Goal: Information Seeking & Learning: Learn about a topic

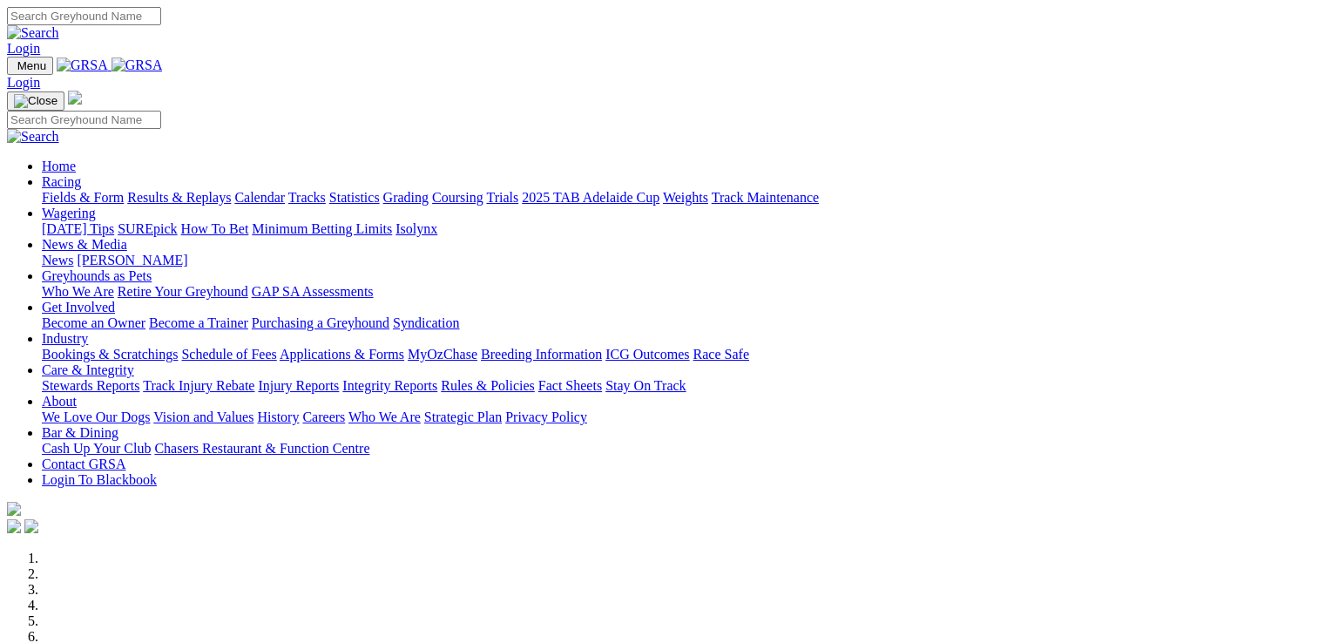
click at [248, 284] on link "Retire Your Greyhound" at bounding box center [183, 291] width 131 height 15
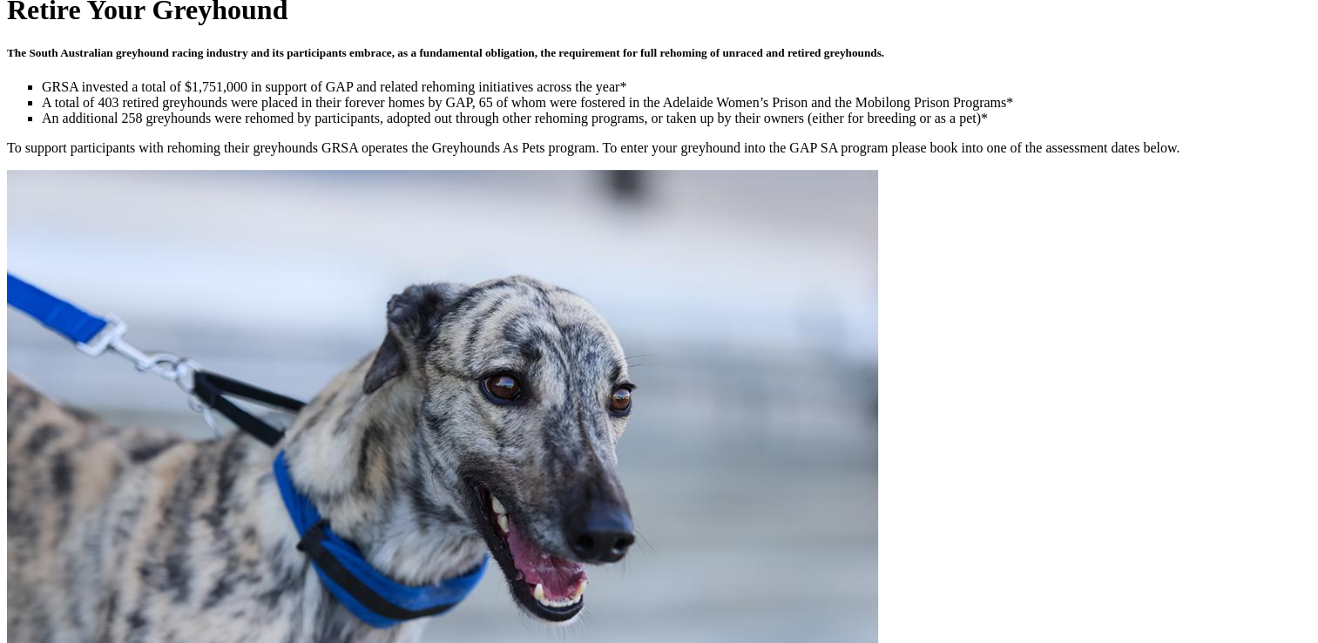
scroll to position [627, 0]
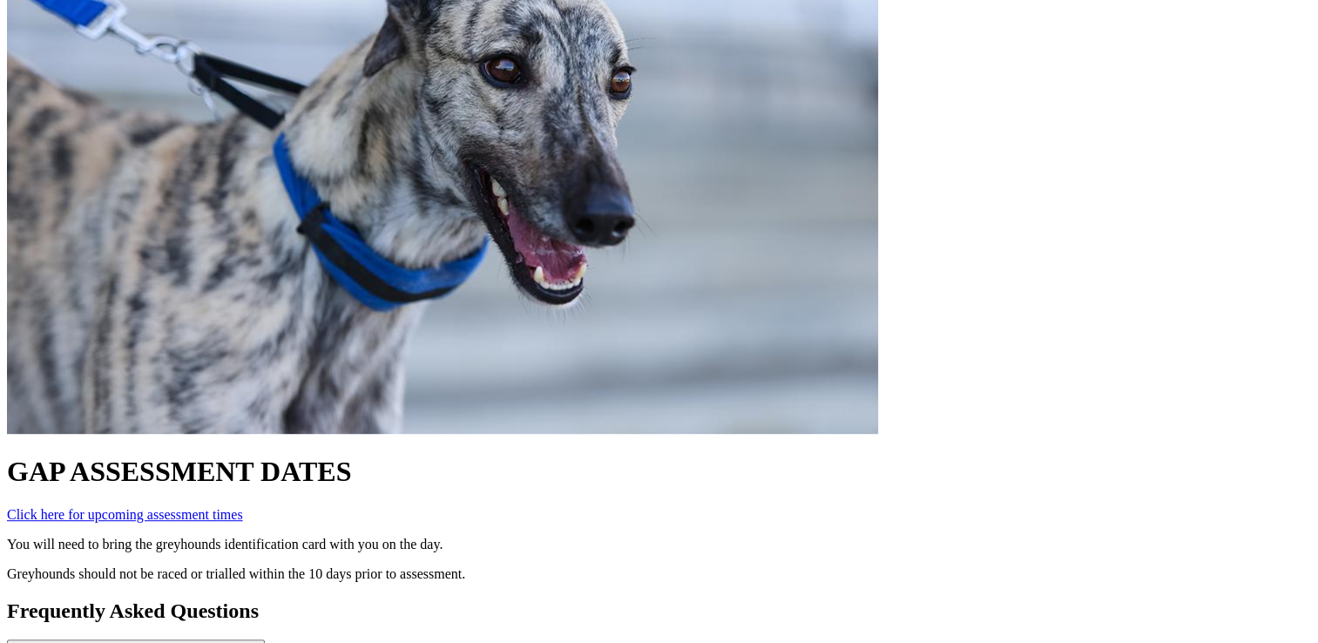
scroll to position [906, 0]
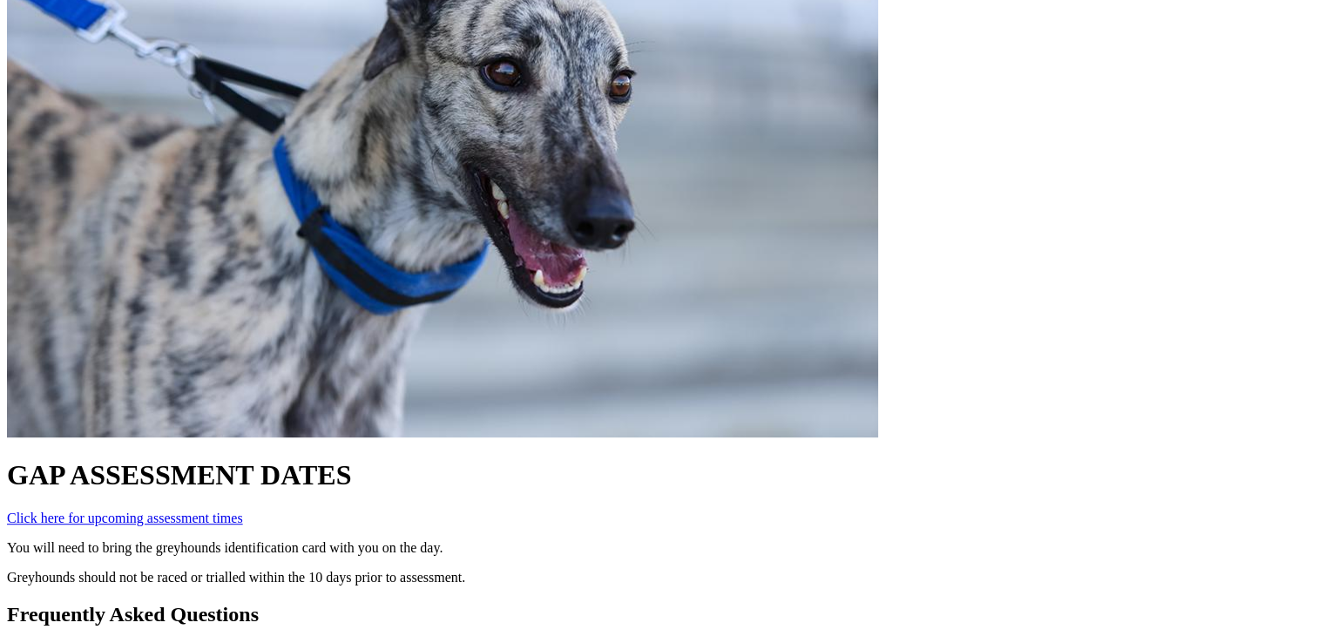
click at [258, 642] on strong "How do I place my greyhound into GAP SA?" at bounding box center [136, 651] width 244 height 13
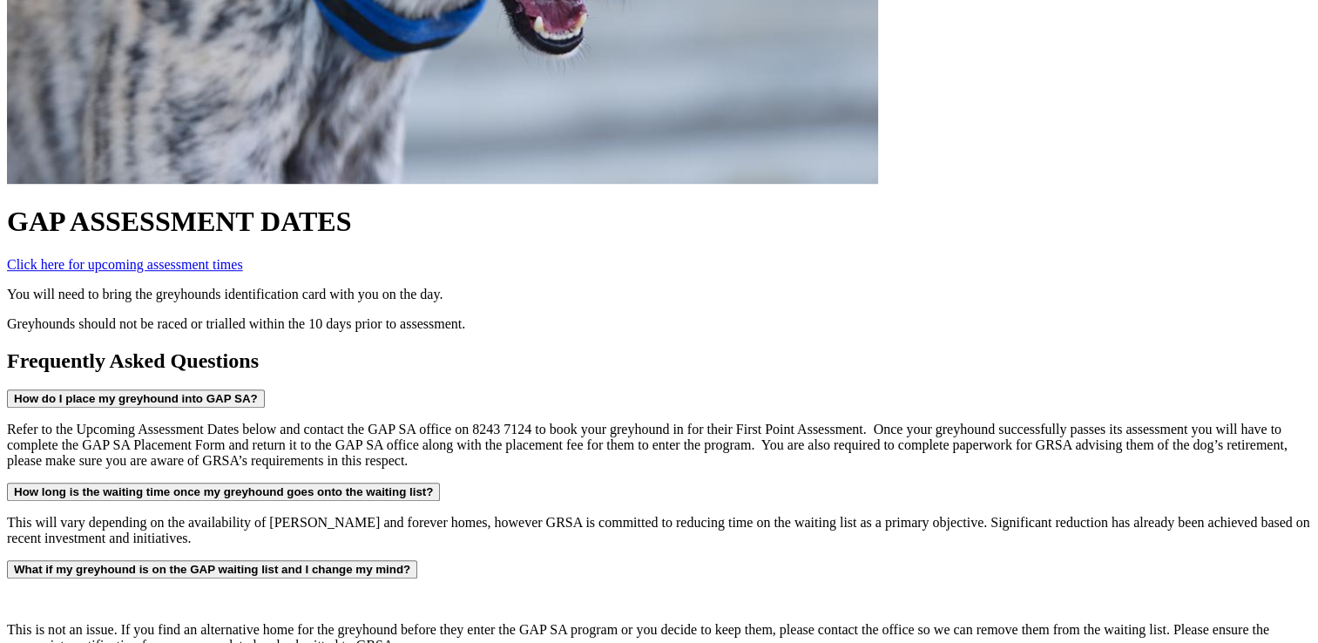
scroll to position [1162, 0]
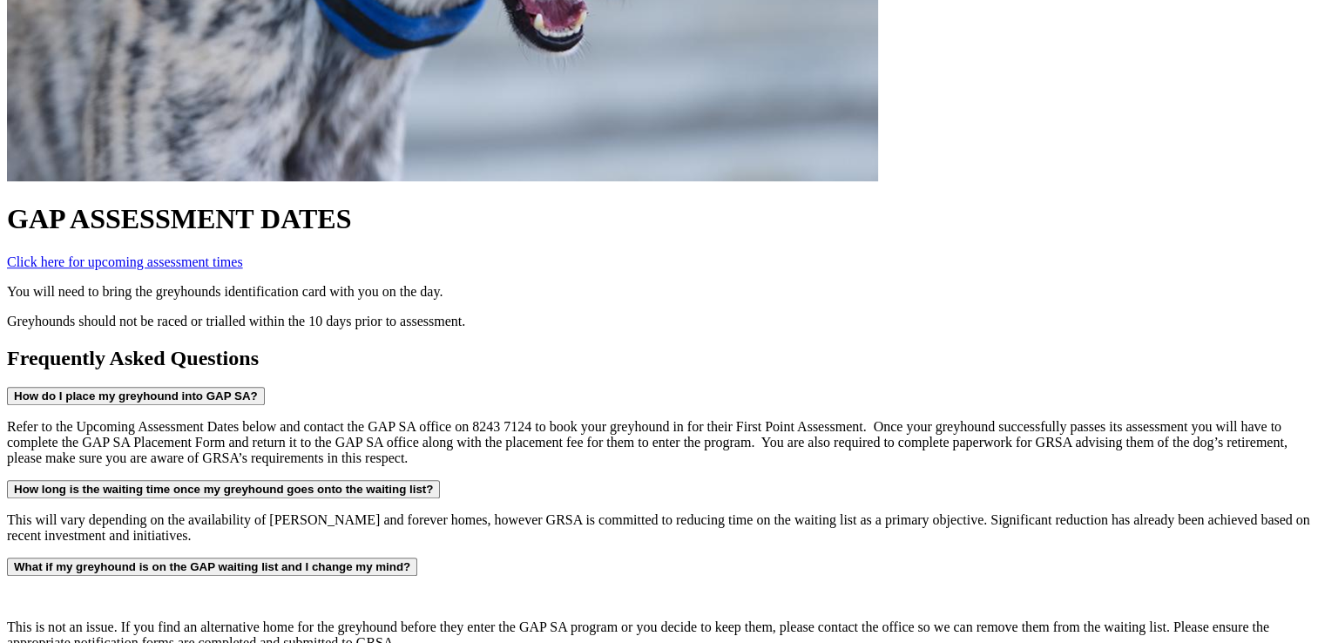
click at [340, 560] on strong "What if my greyhound is on the GAP waiting list and I change my mind?" at bounding box center [212, 566] width 396 height 13
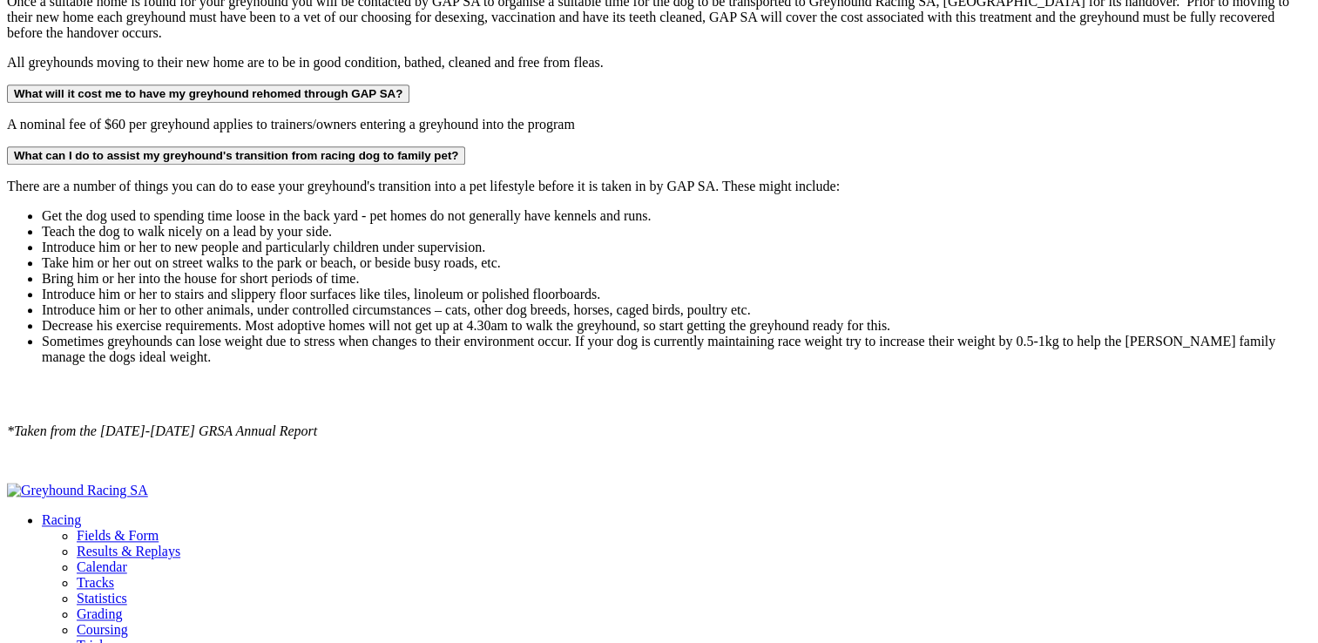
scroll to position [2016, 0]
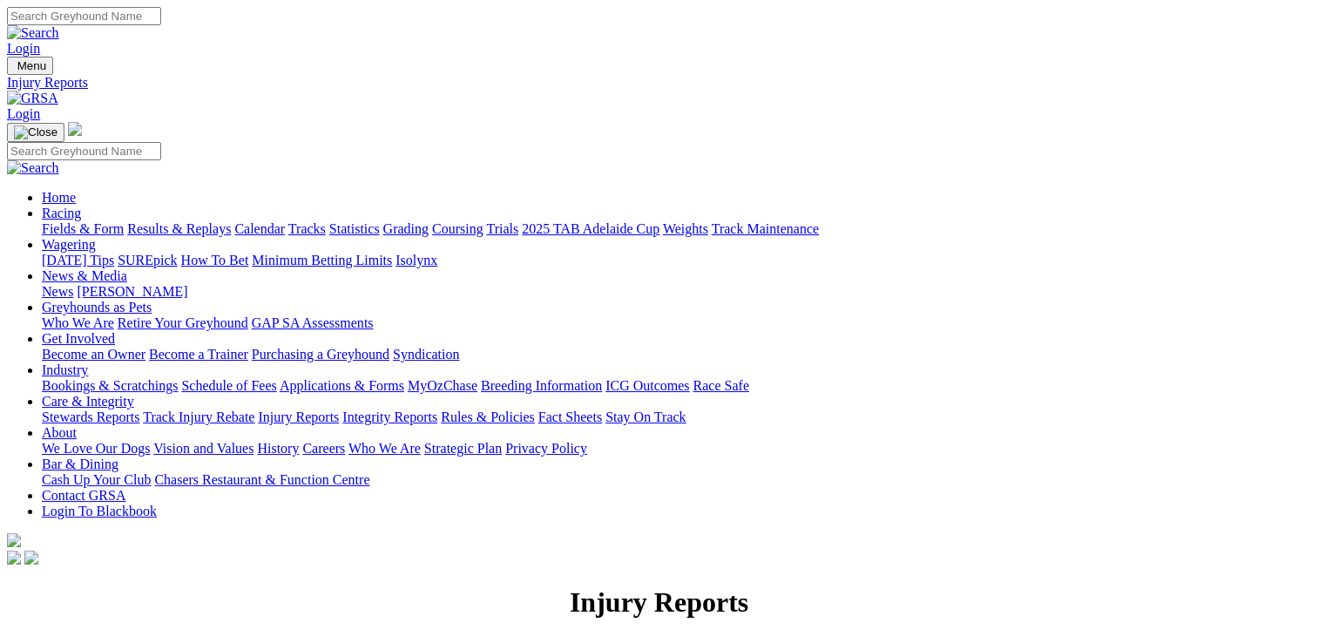
click at [437, 409] on link "Integrity Reports" at bounding box center [389, 416] width 95 height 15
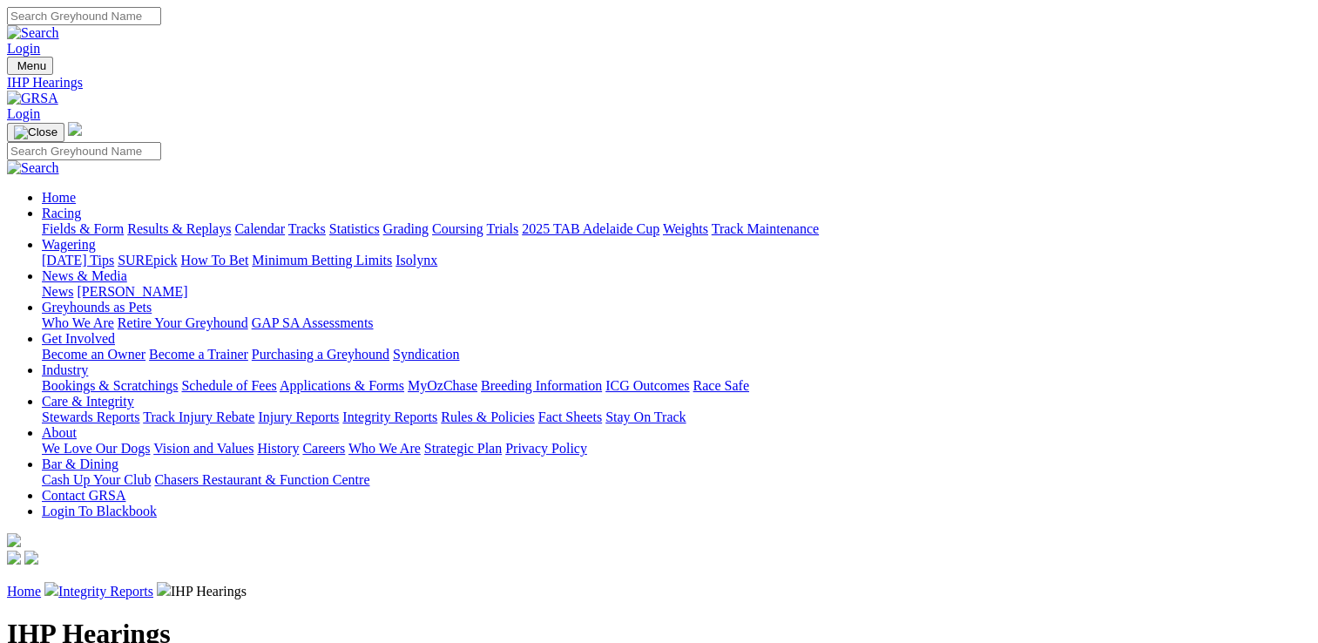
click at [153, 583] on link "Integrity Reports" at bounding box center [105, 590] width 95 height 15
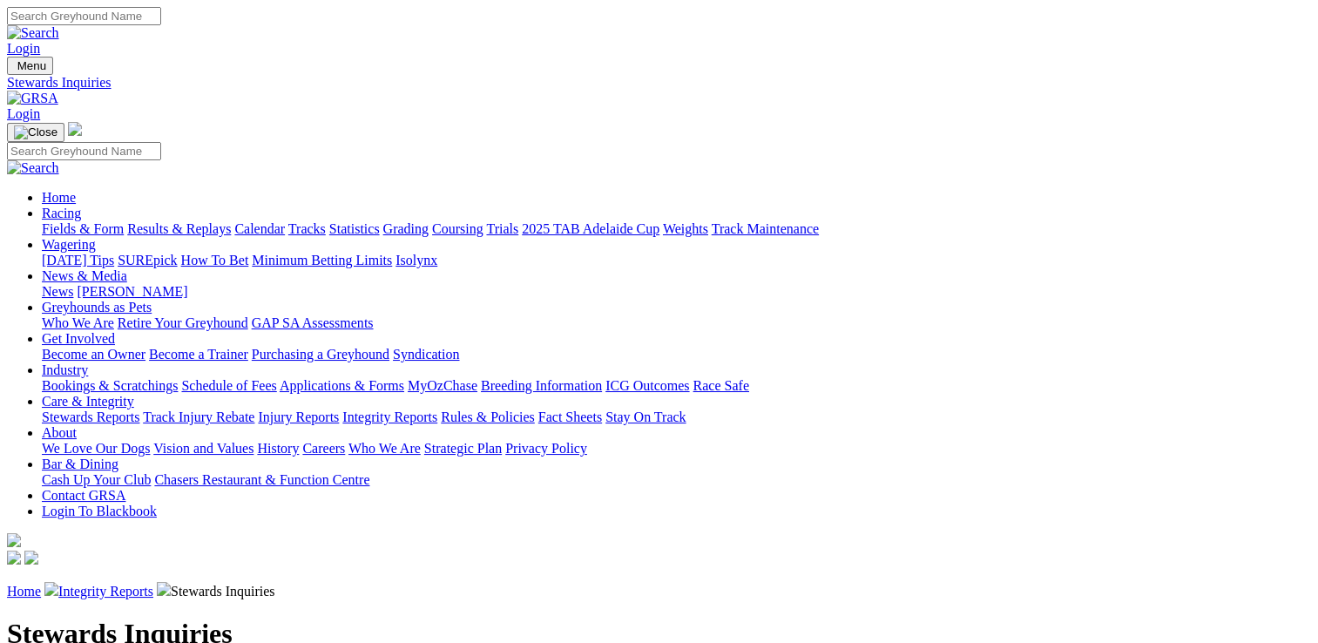
click at [248, 315] on link "Retire Your Greyhound" at bounding box center [183, 322] width 131 height 15
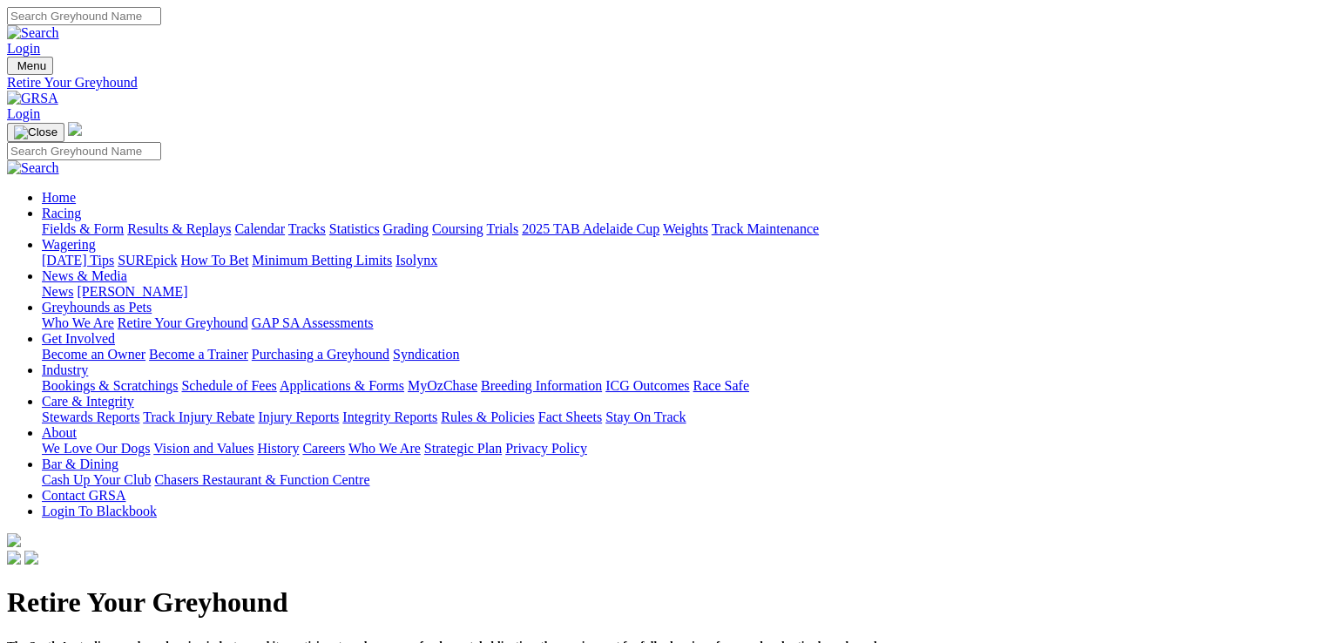
click at [114, 315] on link "Who We Are" at bounding box center [78, 322] width 72 height 15
click at [88, 362] on link "Industry" at bounding box center [65, 369] width 46 height 15
click at [404, 378] on link "Applications & Forms" at bounding box center [342, 385] width 125 height 15
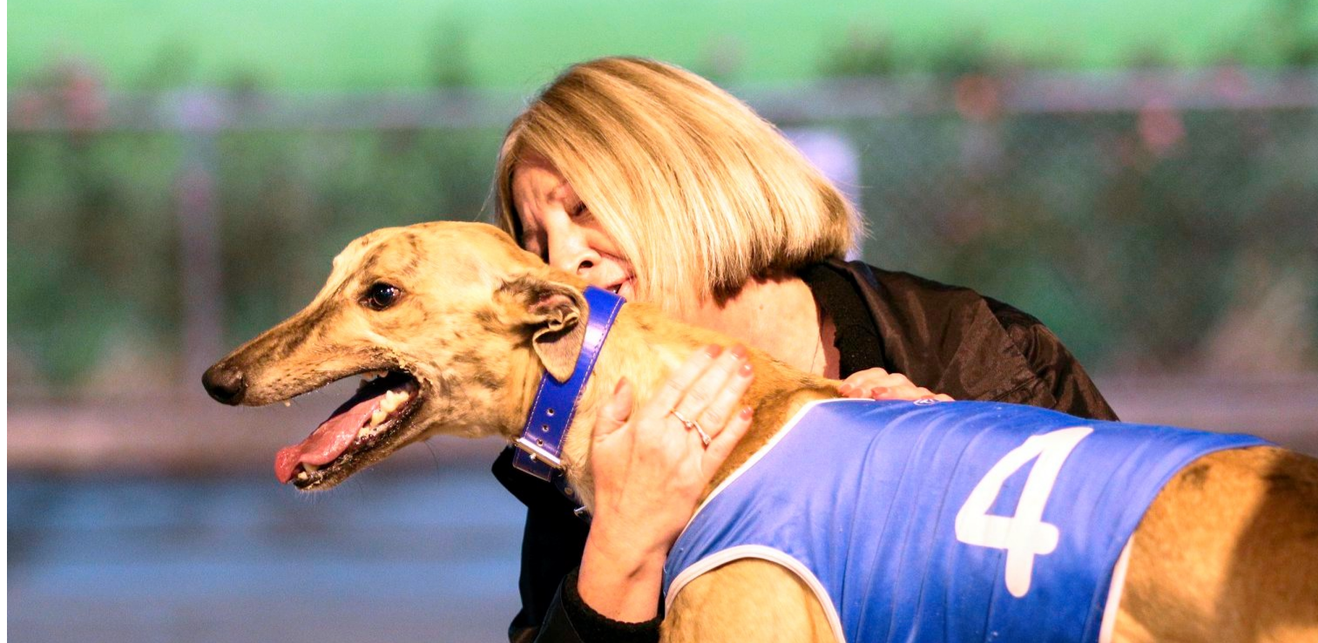
scroll to position [735, 0]
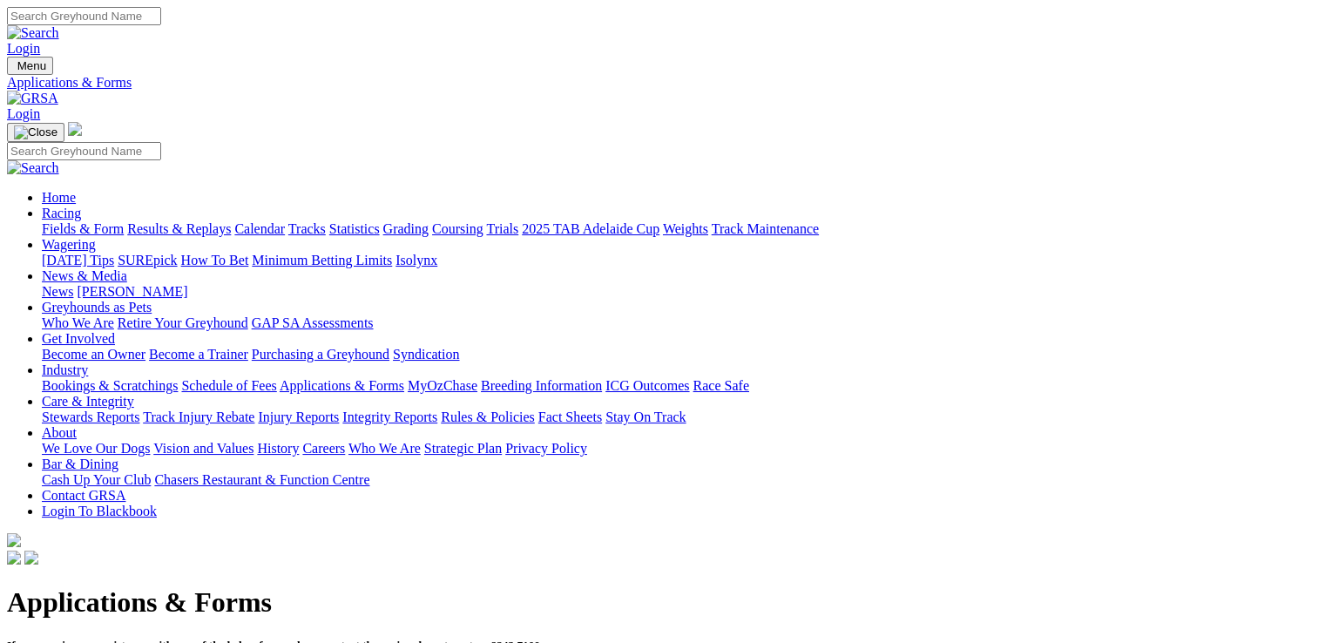
click at [134, 394] on link "Care & Integrity" at bounding box center [88, 401] width 92 height 15
click at [602, 409] on link "Fact Sheets" at bounding box center [570, 416] width 64 height 15
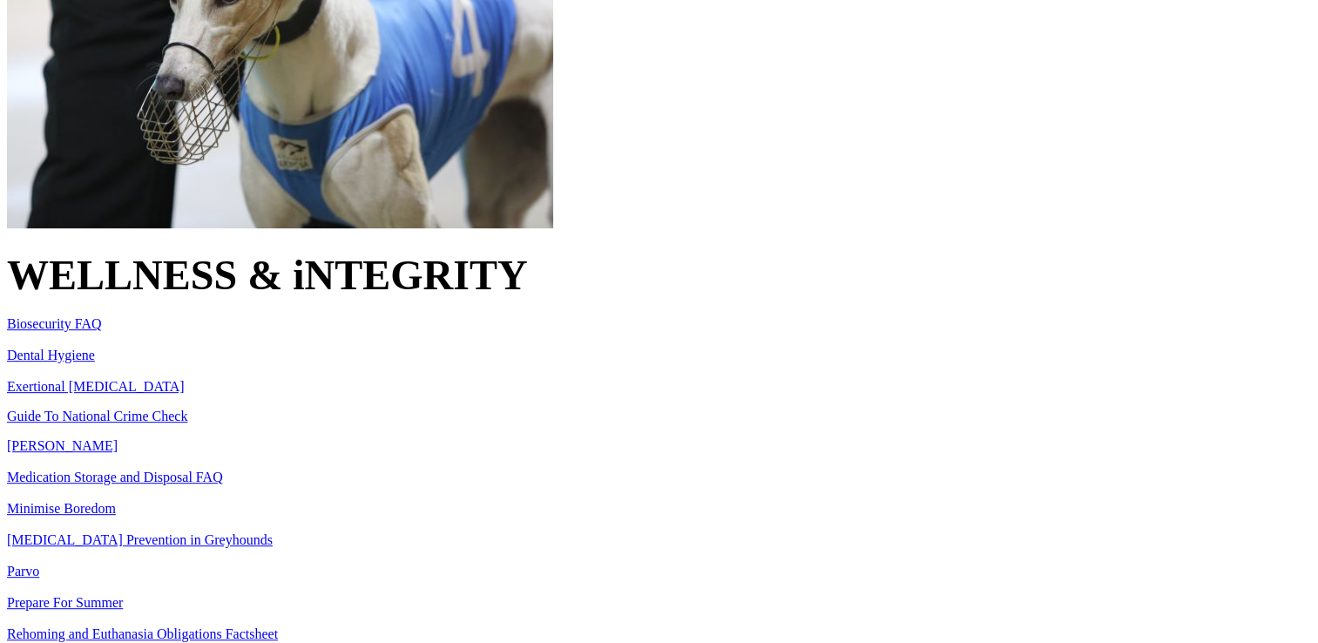
scroll to position [724, 0]
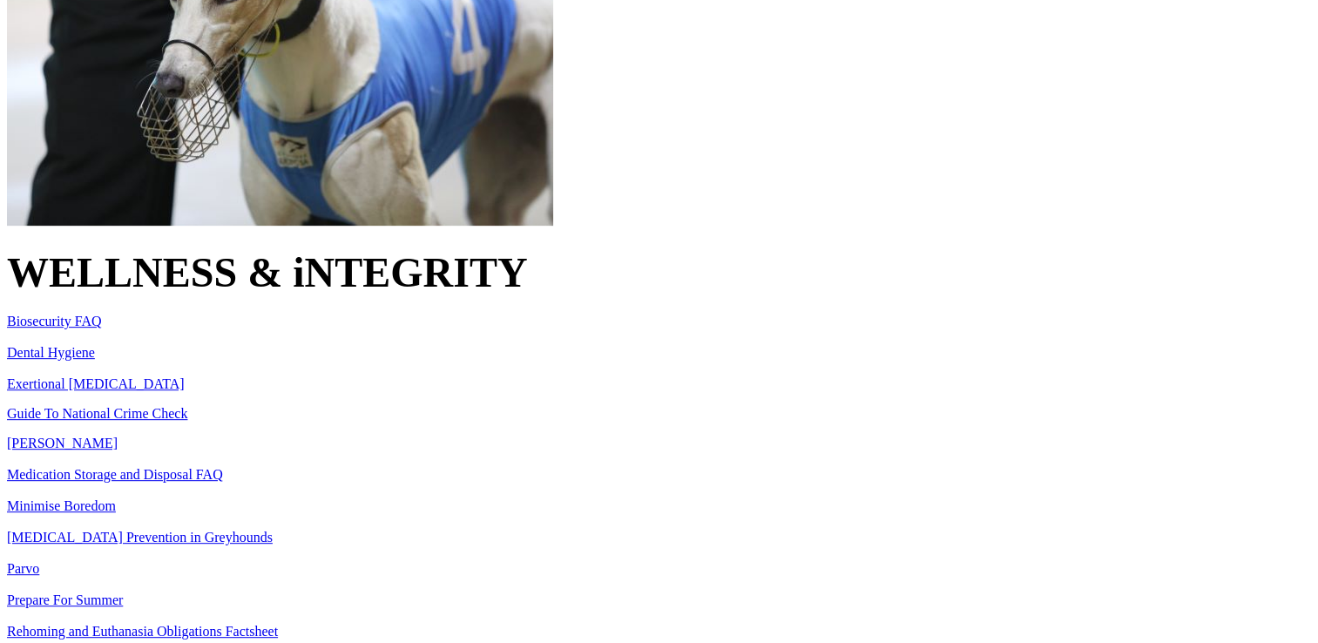
click at [178, 623] on link "Rehoming and Euthanasia Obligations Factsheet" at bounding box center [142, 630] width 271 height 15
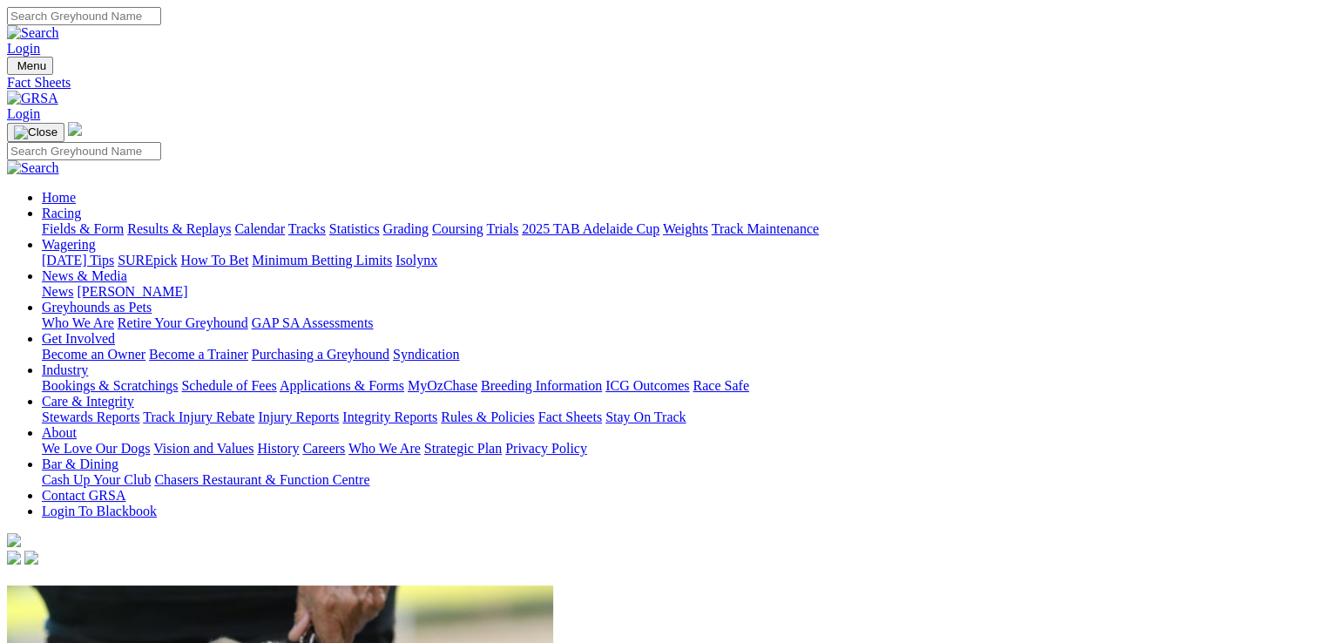
click at [602, 409] on link "Fact Sheets" at bounding box center [570, 416] width 64 height 15
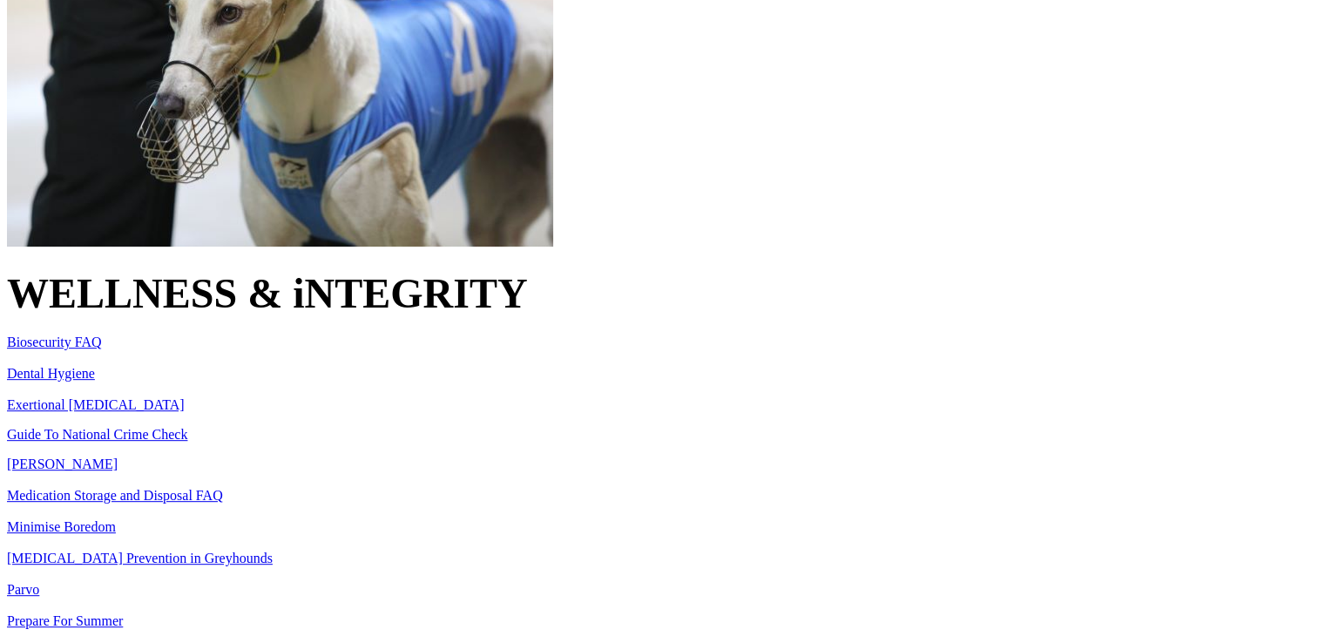
scroll to position [700, 0]
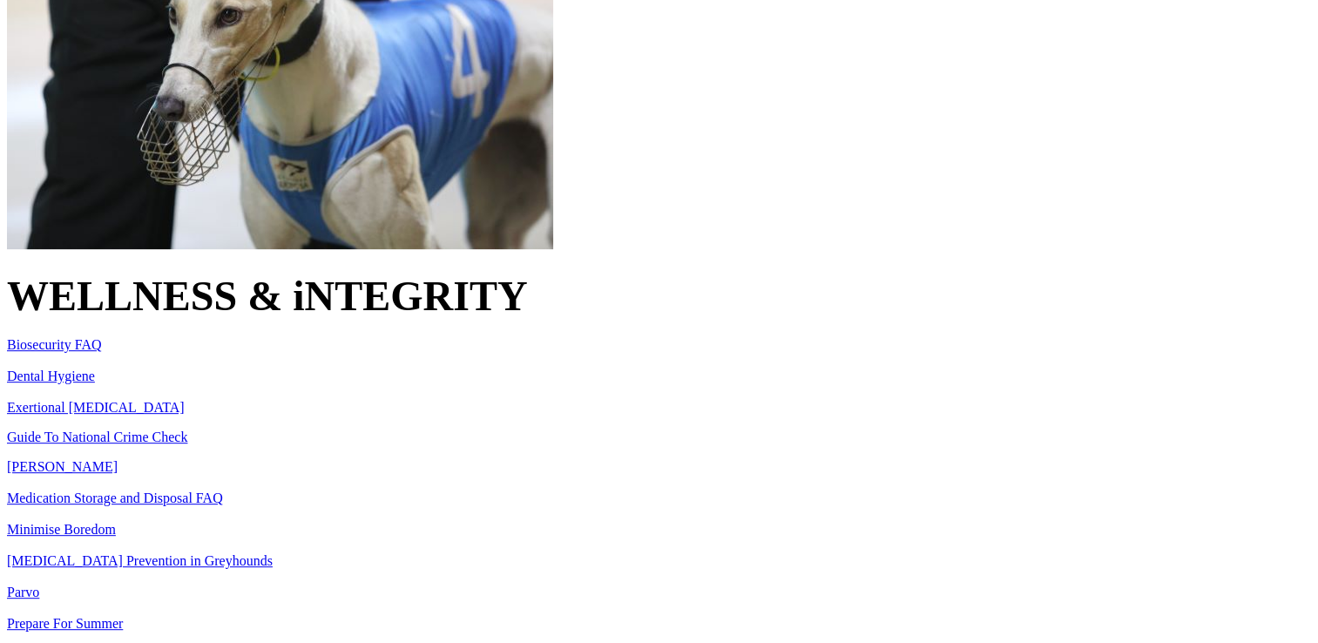
click at [278, 642] on link "Rehoming and Euthanasia Obligations Factsheet" at bounding box center [142, 654] width 271 height 15
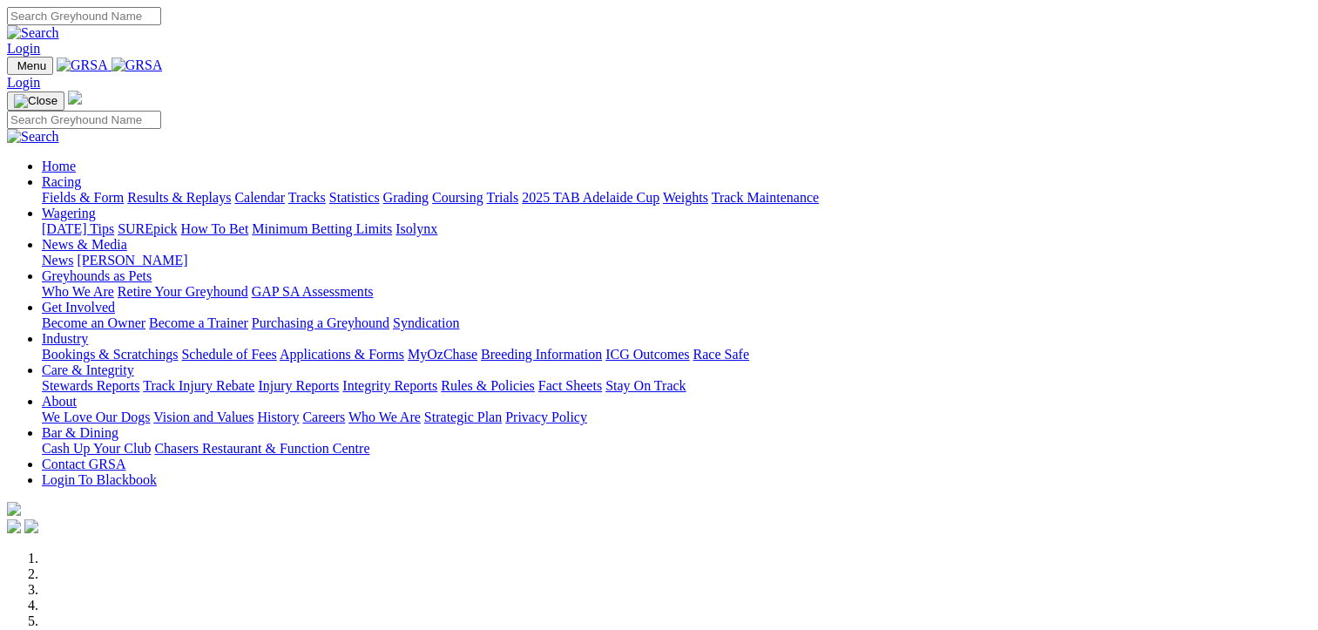
click at [73, 190] on link "Fields & Form" at bounding box center [83, 197] width 82 height 15
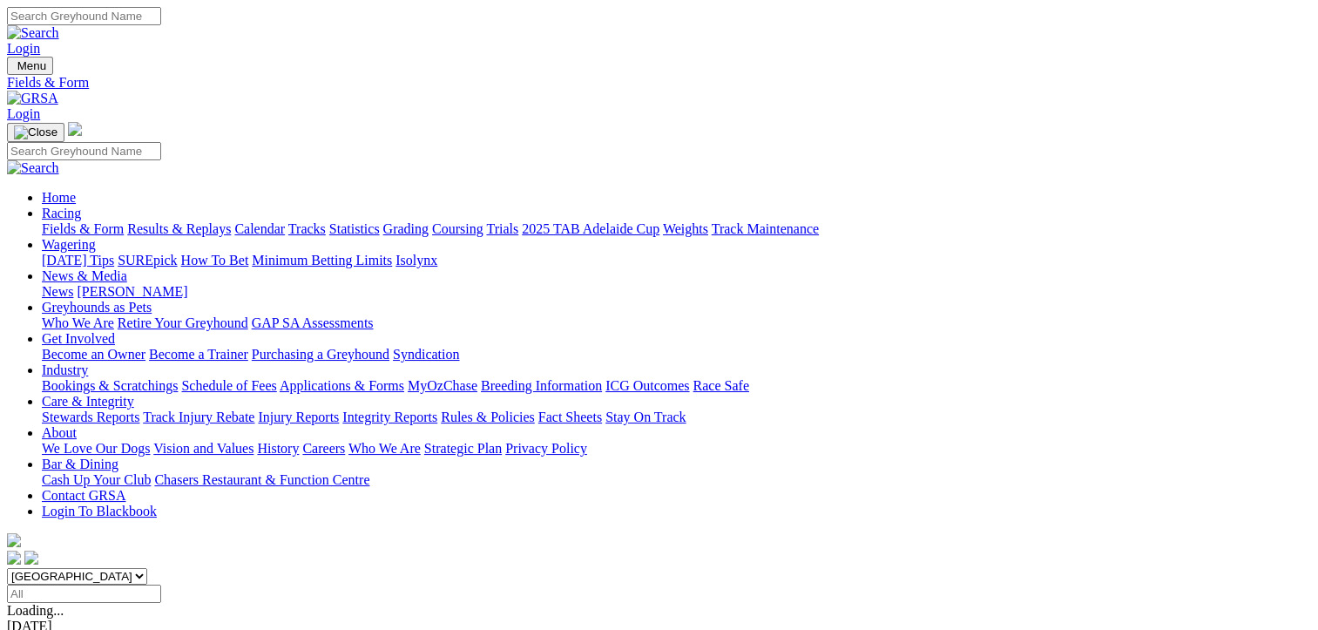
click at [72, 221] on link "Fields & Form" at bounding box center [83, 228] width 82 height 15
click at [62, 221] on link "Fields & Form" at bounding box center [83, 228] width 82 height 15
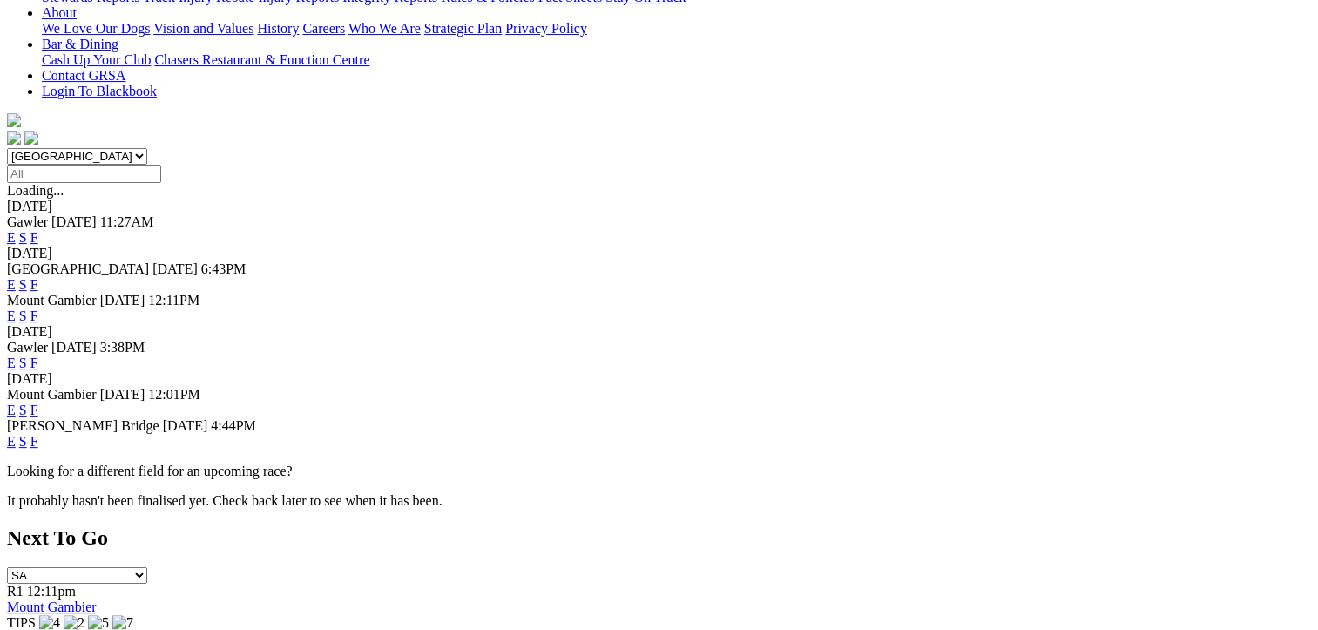
scroll to position [435, 0]
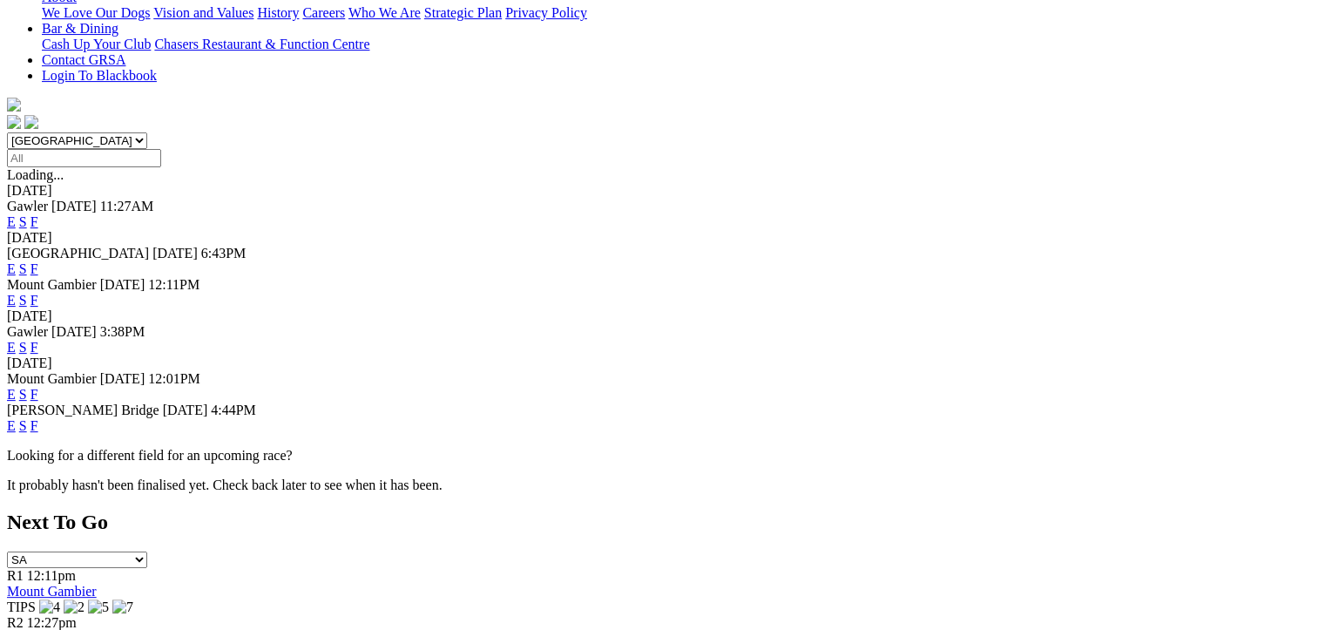
click at [38, 387] on link "F" at bounding box center [34, 394] width 8 height 15
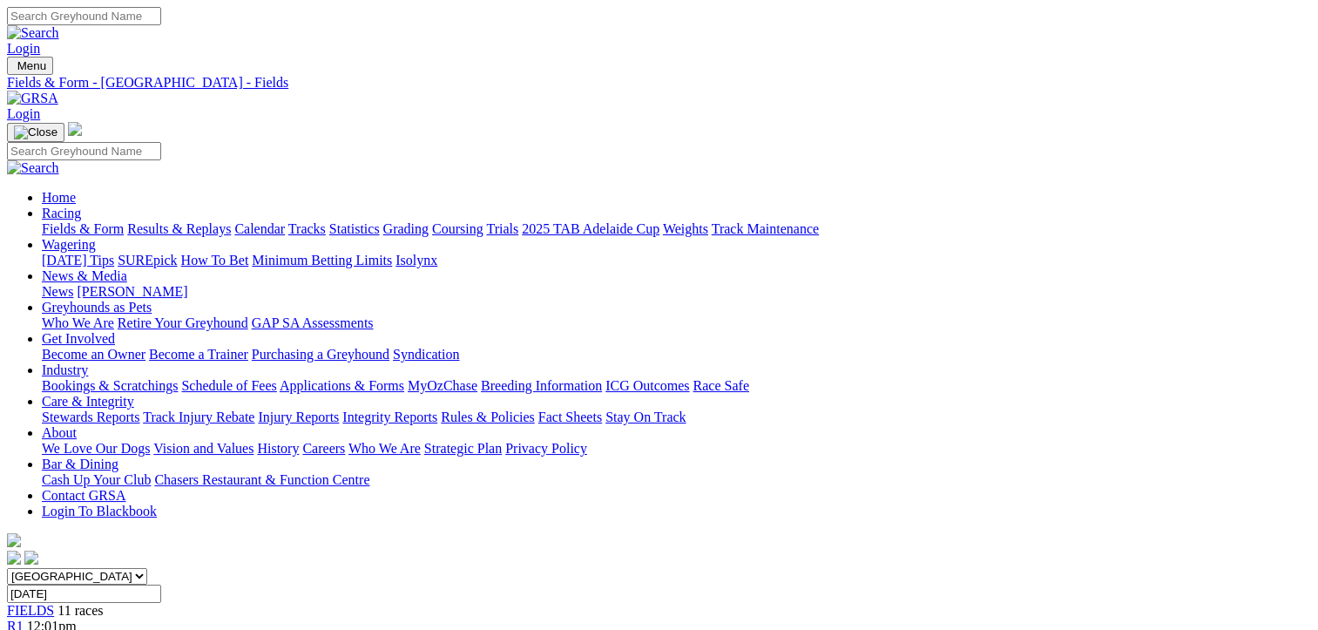
click at [55, 221] on link "Fields & Form" at bounding box center [83, 228] width 82 height 15
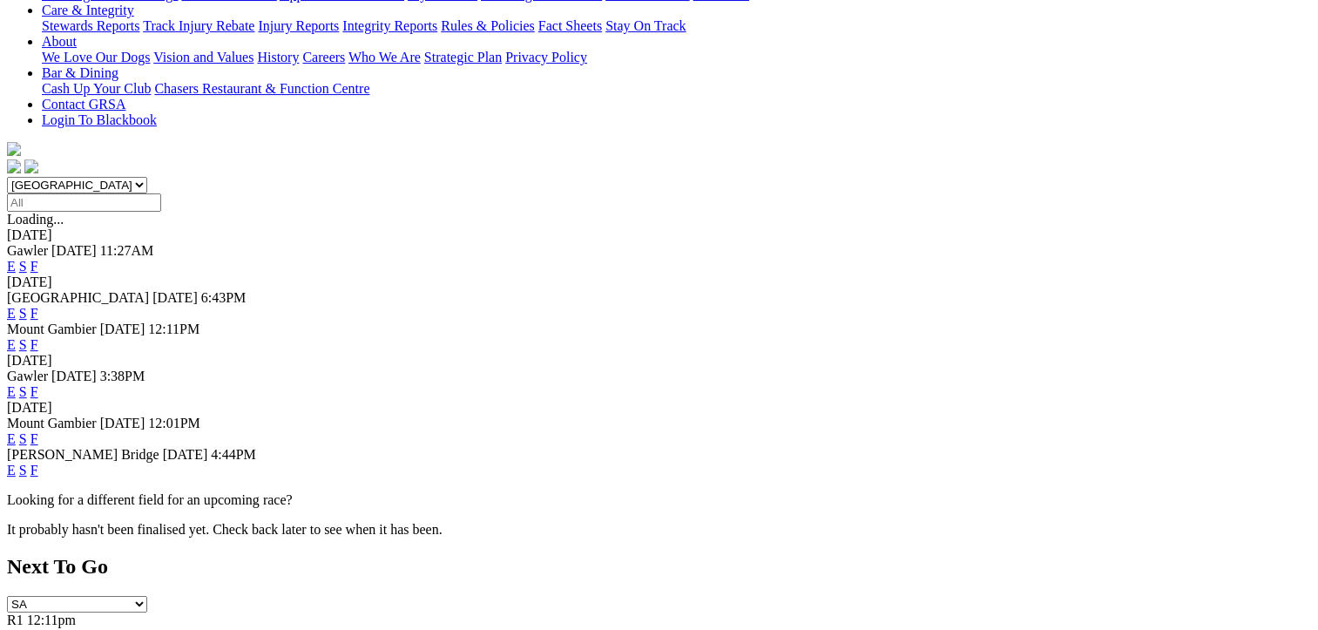
scroll to position [402, 0]
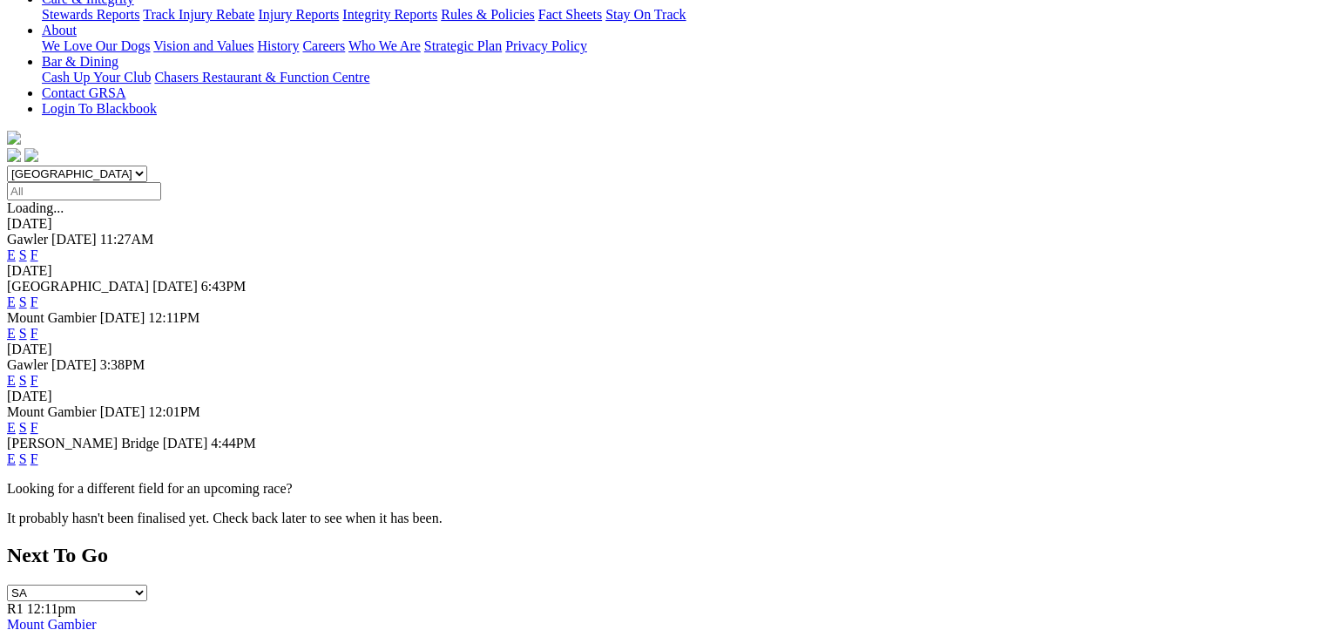
click at [38, 451] on link "F" at bounding box center [34, 458] width 8 height 15
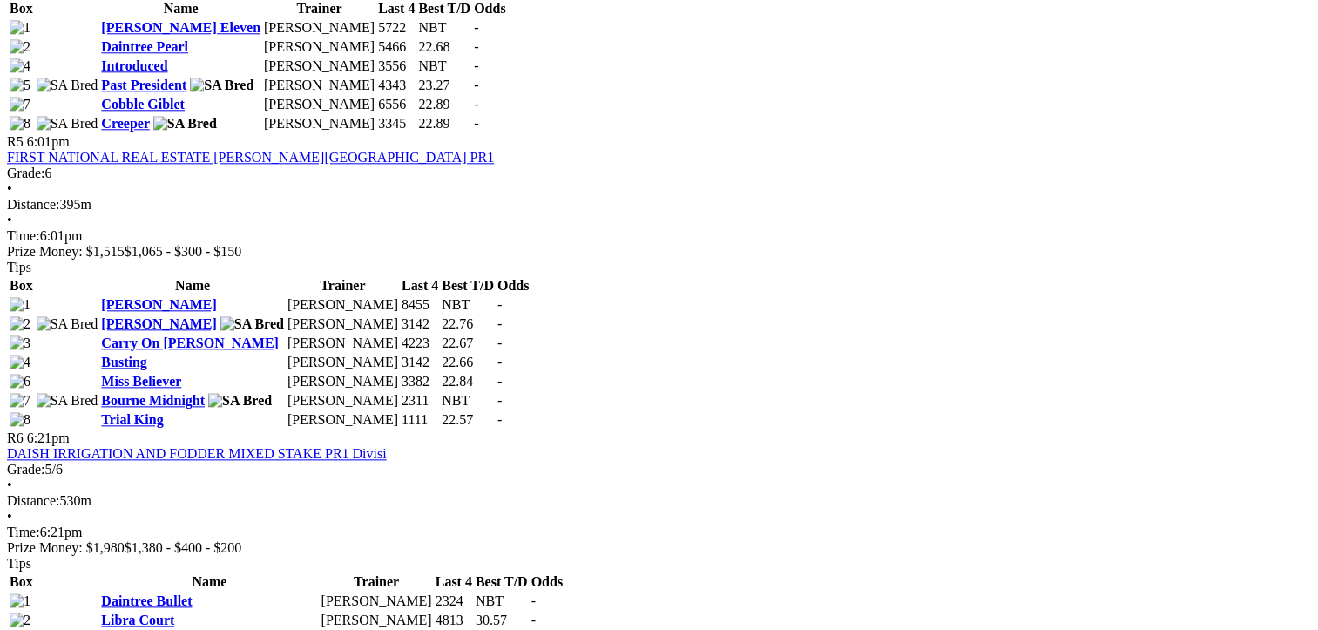
scroll to position [1951, 0]
